Goal: Navigation & Orientation: Find specific page/section

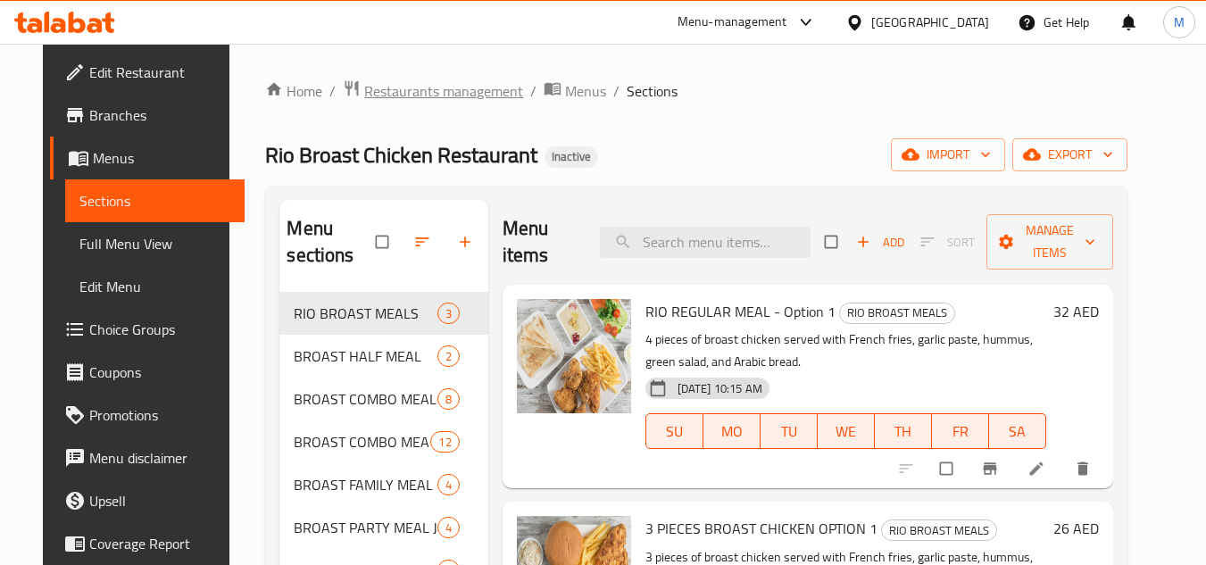
click at [396, 102] on span "Restaurants management" at bounding box center [443, 90] width 159 height 21
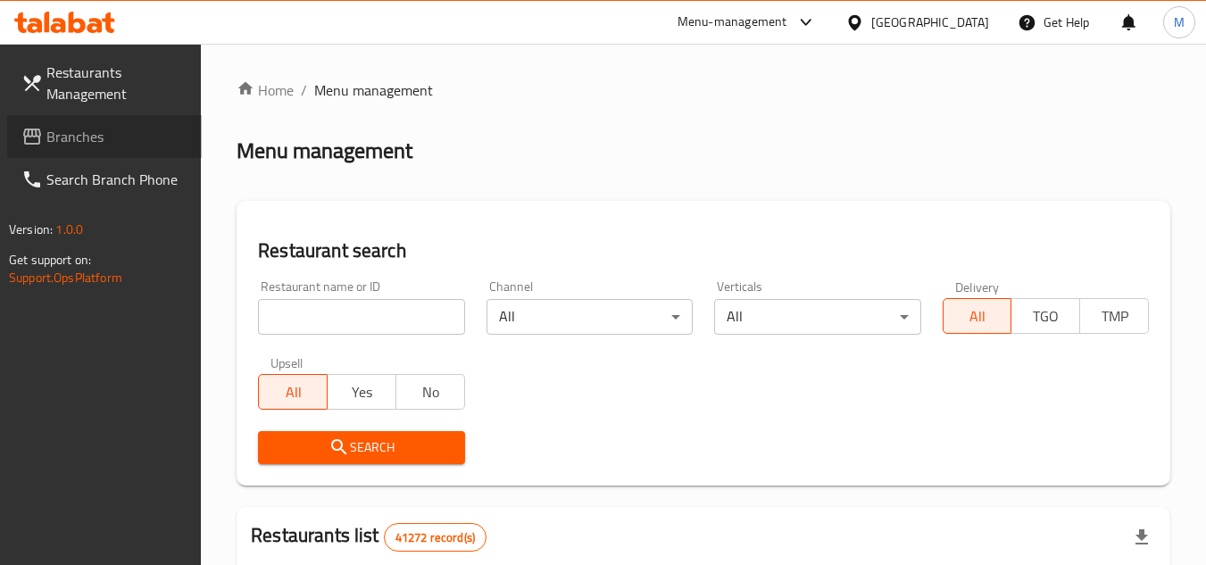
click at [117, 137] on span "Branches" at bounding box center [116, 136] width 141 height 21
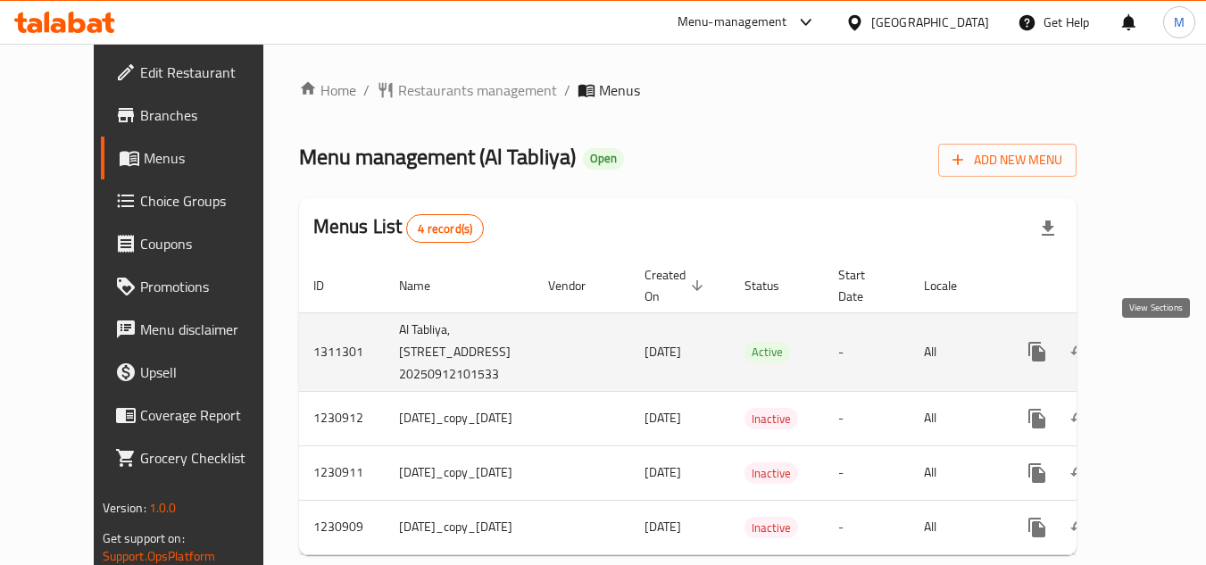
click at [1165, 356] on icon "enhanced table" at bounding box center [1165, 351] width 21 height 21
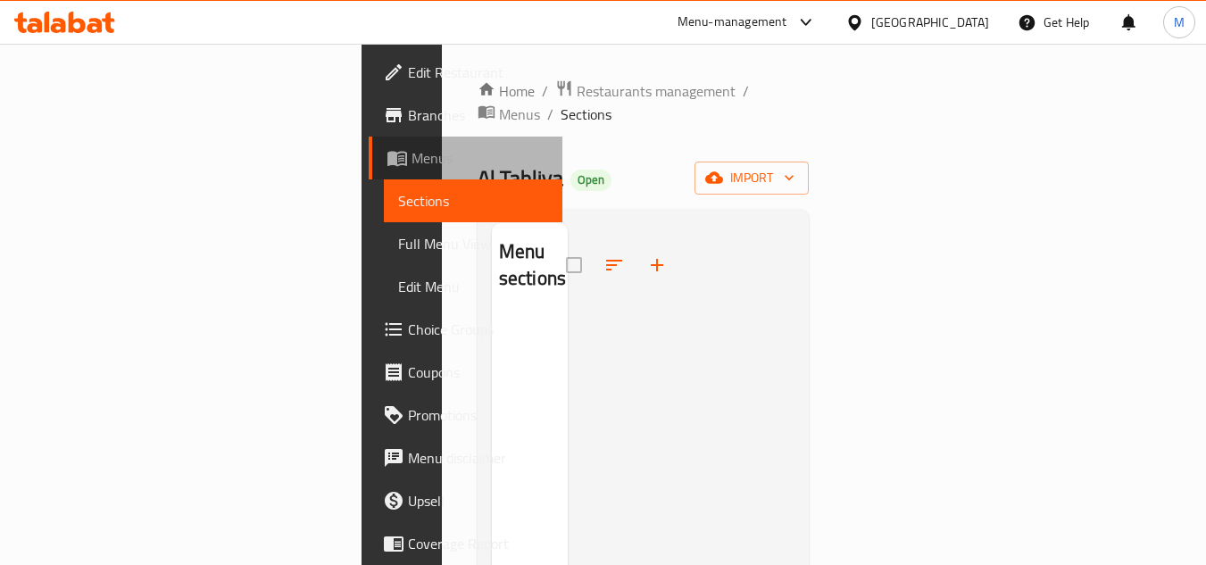
click at [412, 150] on span "Menus" at bounding box center [480, 157] width 137 height 21
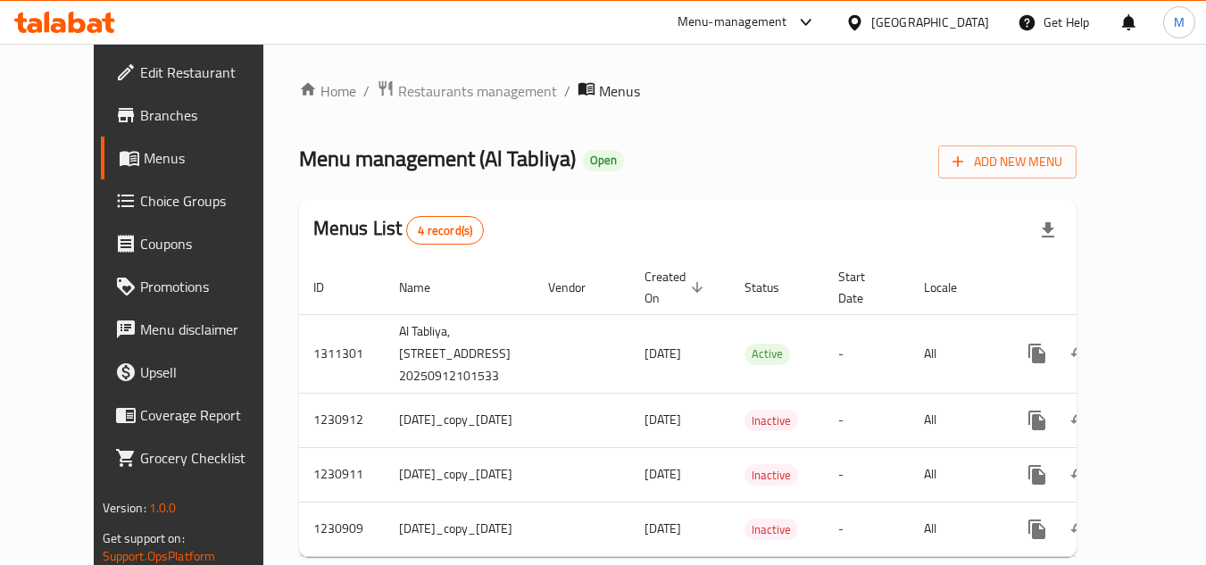
scroll to position [55, 0]
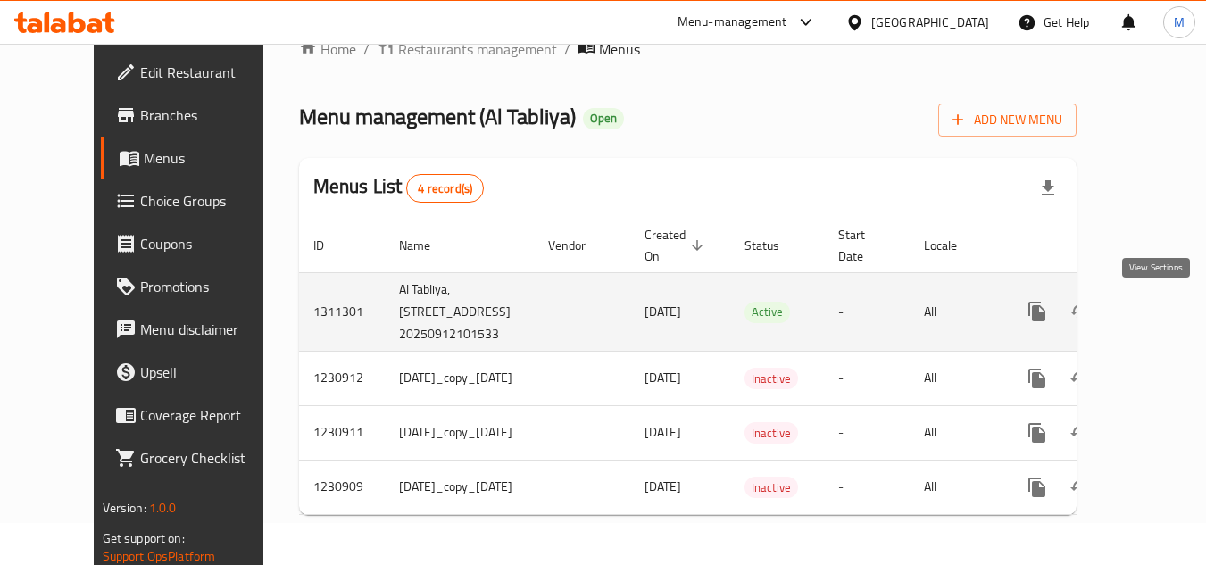
click at [1155, 304] on icon "enhanced table" at bounding box center [1165, 311] width 21 height 21
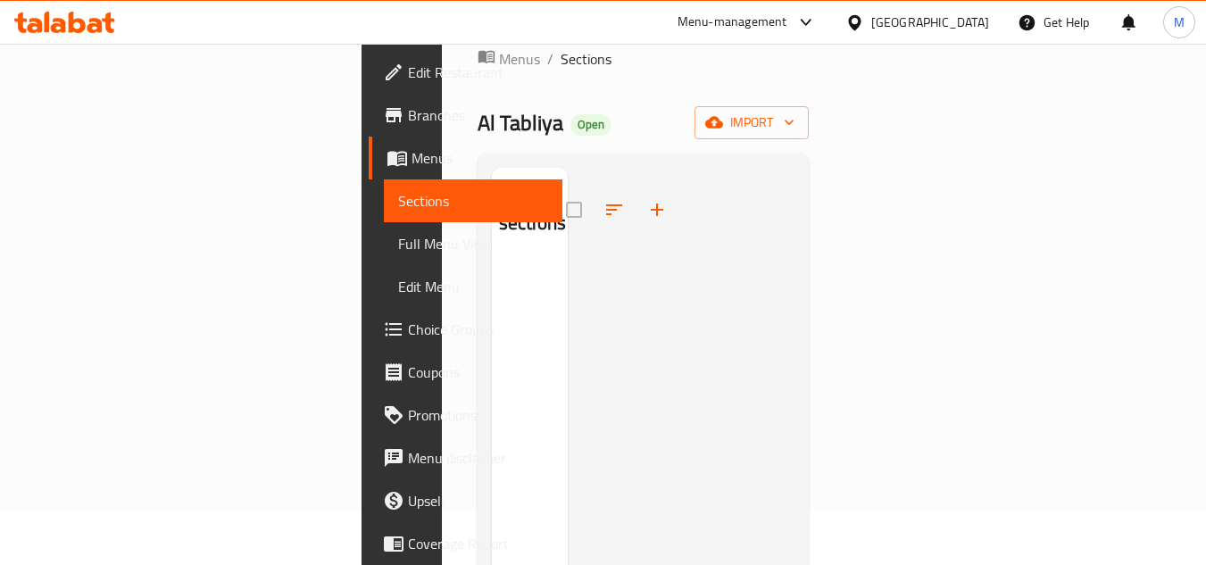
click at [408, 111] on span "Branches" at bounding box center [478, 114] width 141 height 21
